Goal: Transaction & Acquisition: Purchase product/service

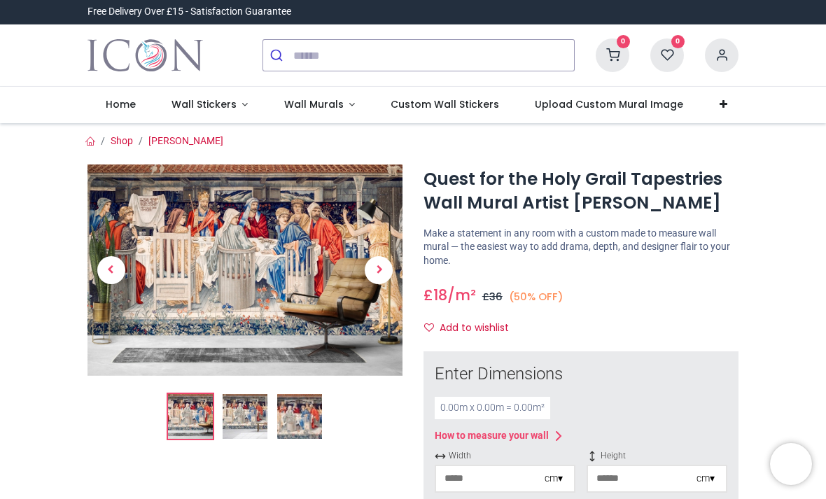
click at [232, 406] on img at bounding box center [245, 416] width 45 height 45
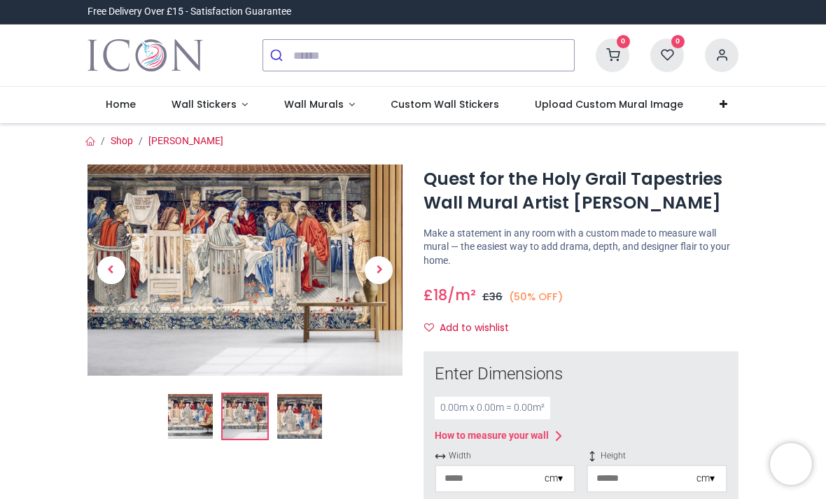
click at [291, 406] on img at bounding box center [299, 416] width 45 height 45
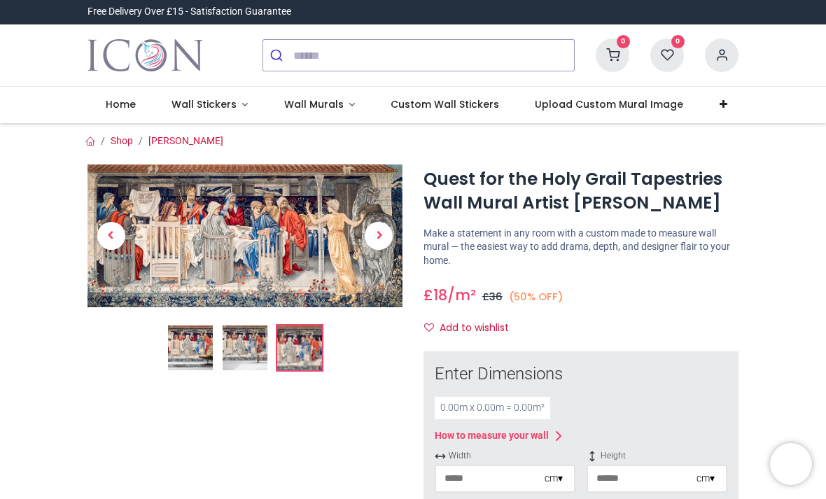
click at [318, 101] on span "Wall Murals" at bounding box center [314, 104] width 60 height 14
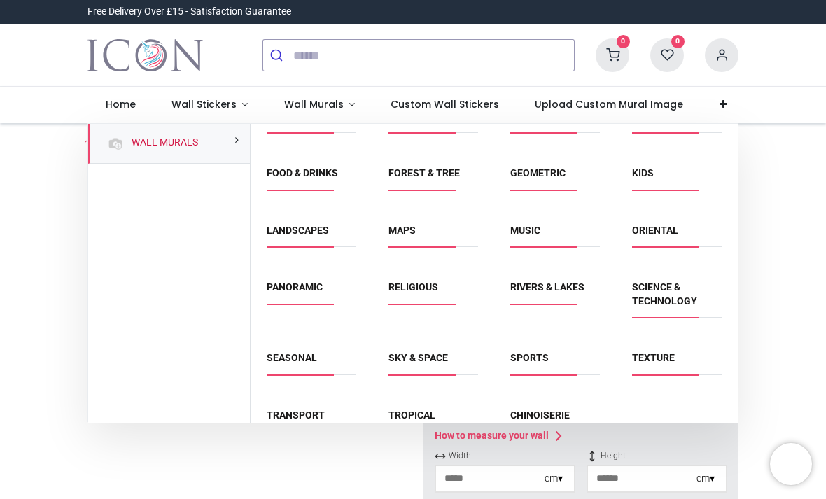
scroll to position [83, 0]
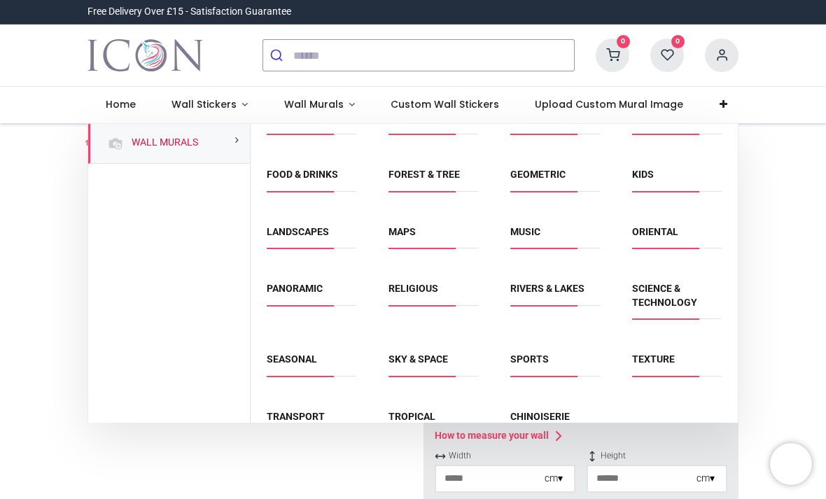
click at [411, 287] on link "Religious" at bounding box center [414, 288] width 50 height 11
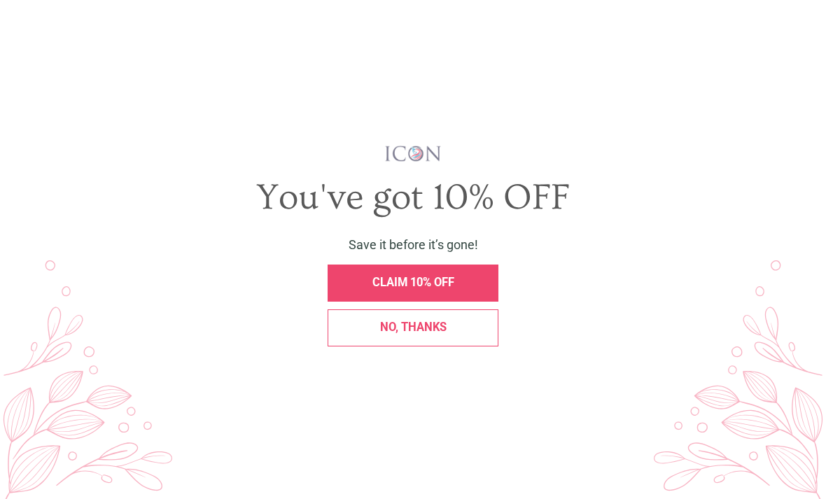
scroll to position [272, 0]
click at [796, 27] on div "X" at bounding box center [808, 27] width 24 height 24
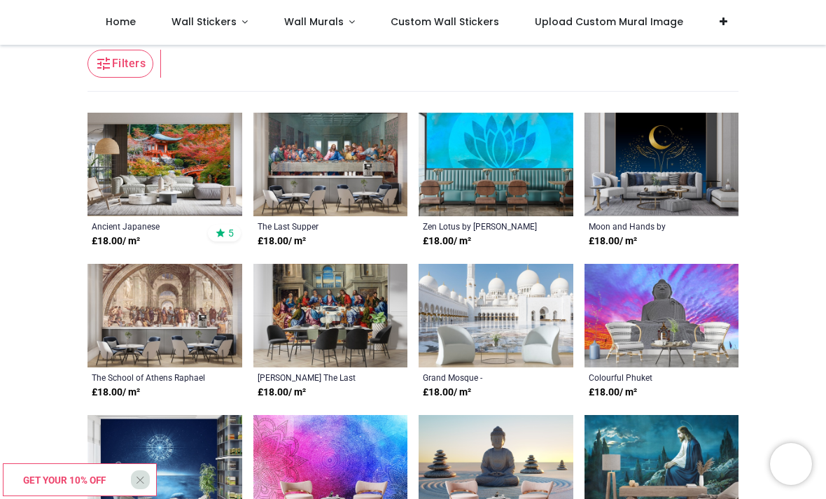
scroll to position [224, 0]
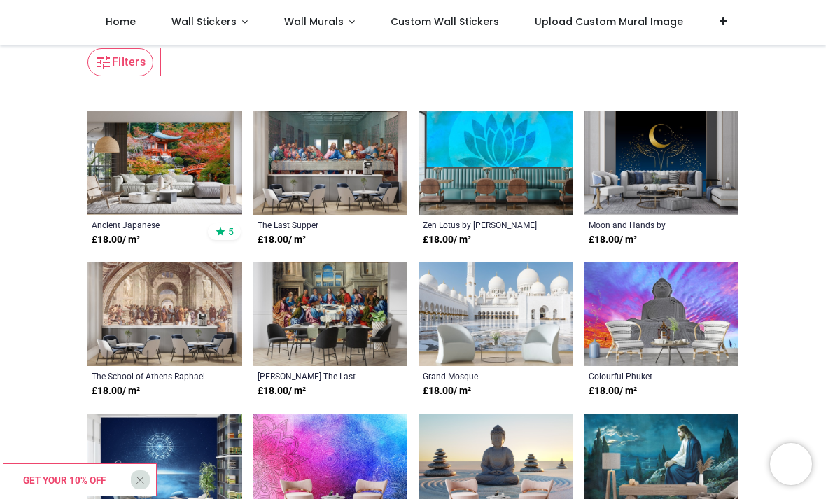
click at [142, 317] on img at bounding box center [165, 315] width 155 height 104
click at [97, 379] on div "The School of Athens Raphael Art Wallpaper" at bounding box center [150, 375] width 117 height 11
click at [314, 160] on img at bounding box center [331, 163] width 155 height 104
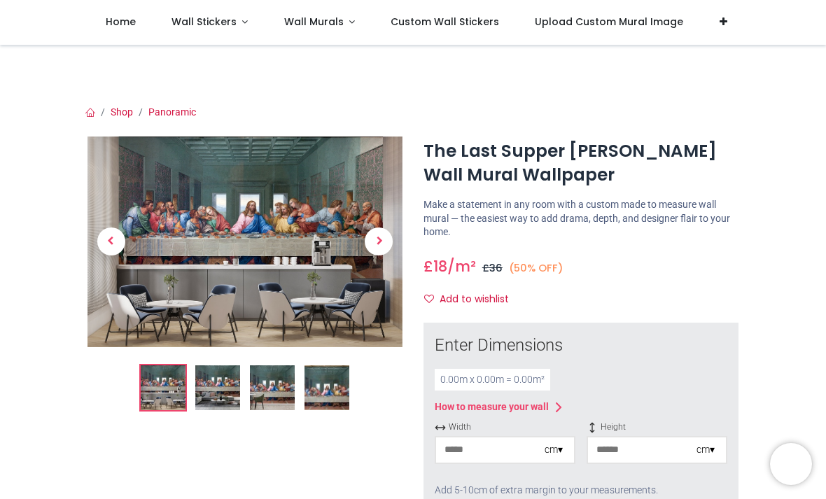
scroll to position [28, 0]
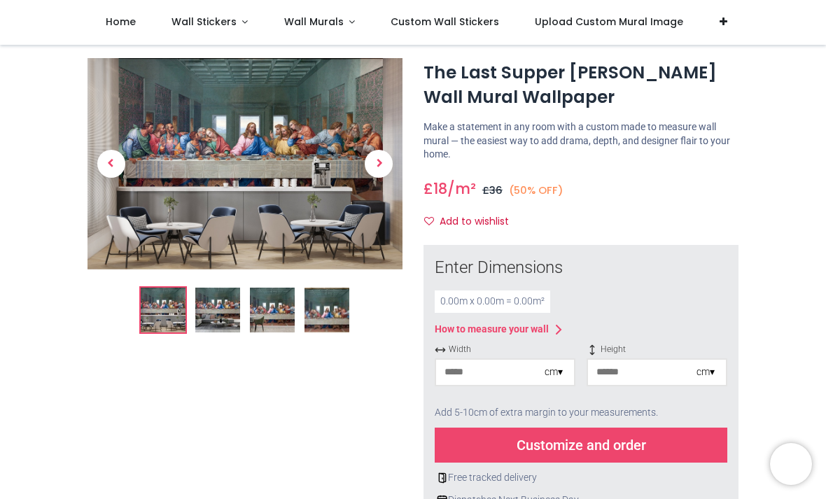
click at [176, 206] on img at bounding box center [245, 163] width 315 height 211
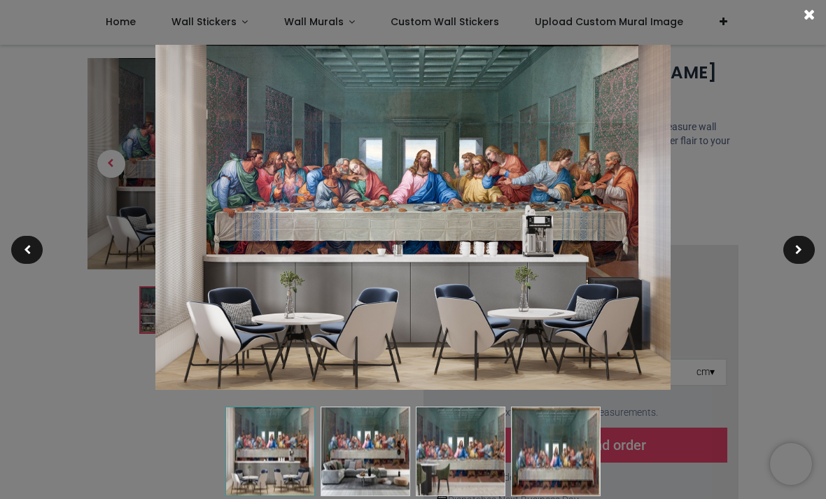
click at [804, 250] on div at bounding box center [800, 250] width 32 height 28
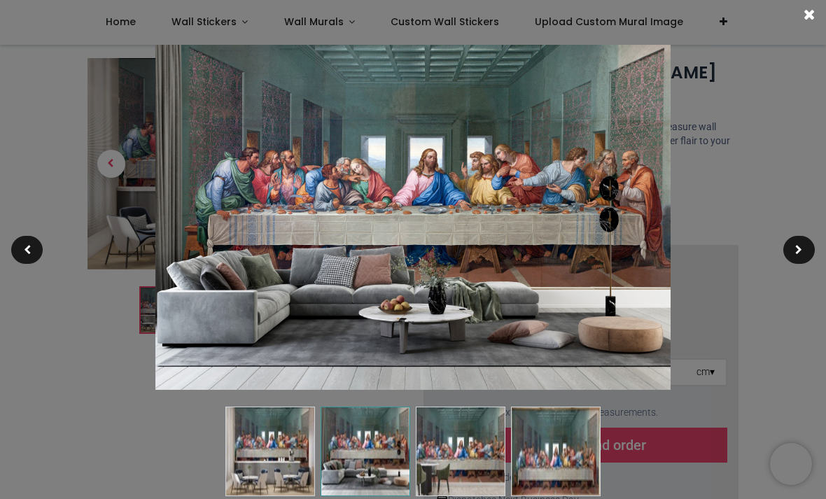
click at [370, 468] on img at bounding box center [366, 452] width 90 height 90
click at [434, 455] on img at bounding box center [461, 452] width 90 height 90
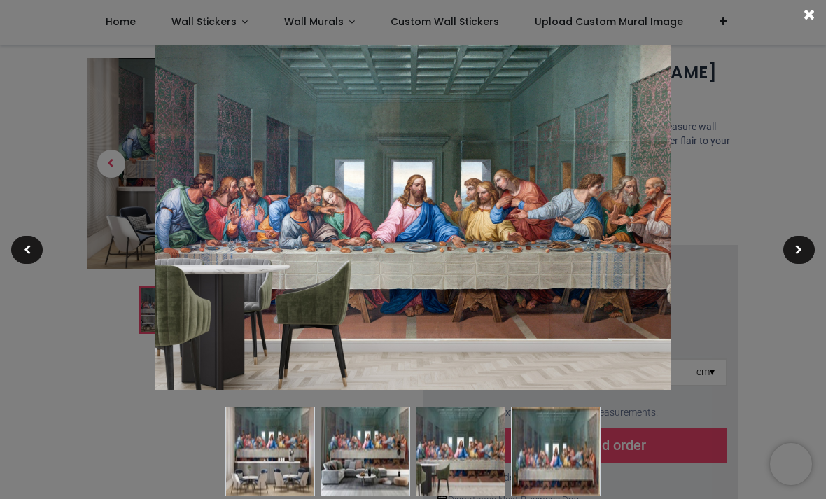
click at [549, 450] on img at bounding box center [556, 452] width 90 height 90
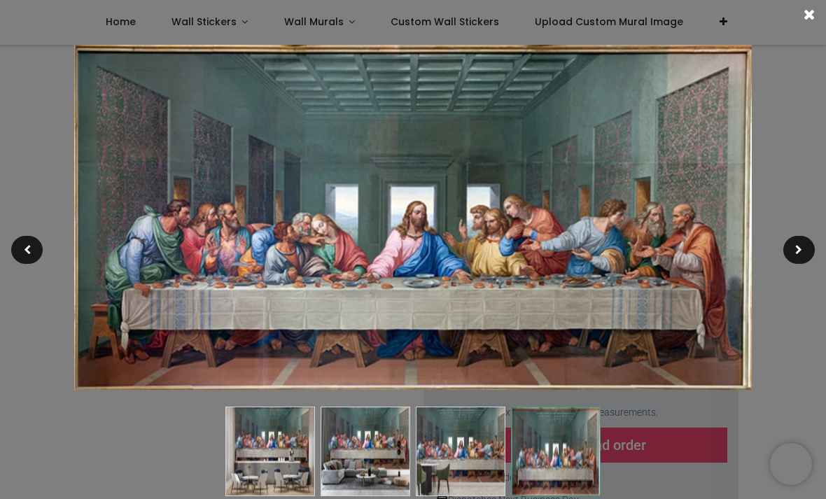
click at [810, 15] on span at bounding box center [809, 14] width 11 height 15
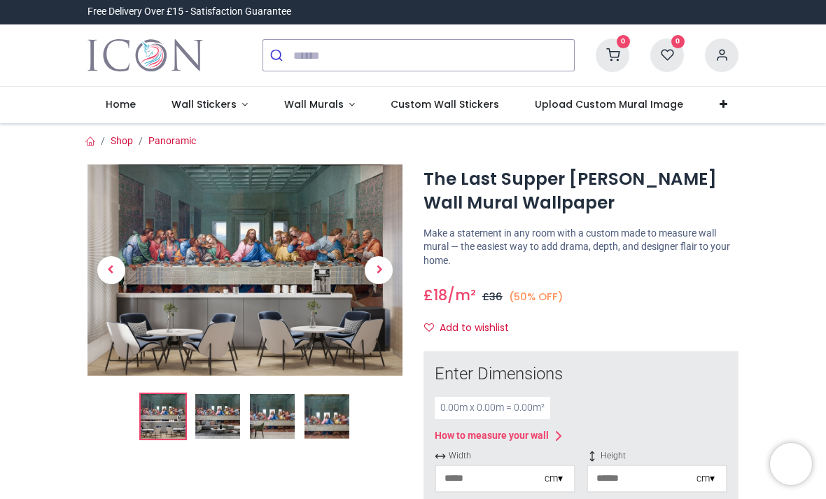
scroll to position [0, 0]
